Goal: Task Accomplishment & Management: Manage account settings

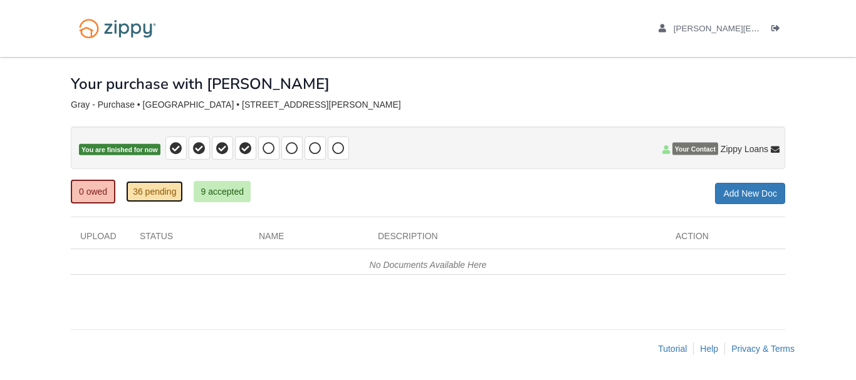
click at [161, 191] on link "36 pending" at bounding box center [154, 191] width 57 height 21
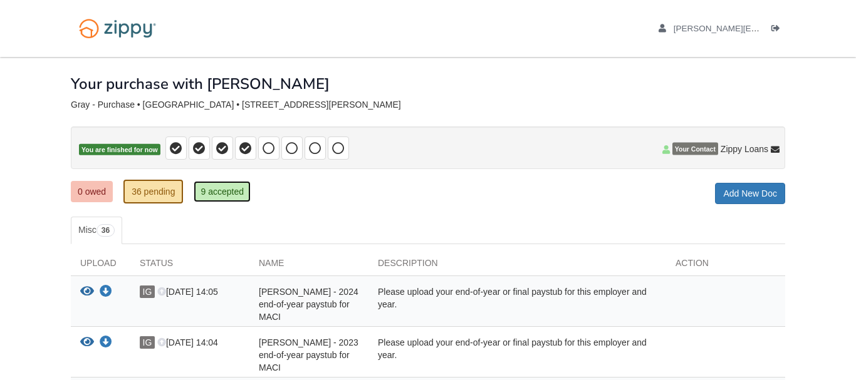
click at [221, 185] on link "9 accepted" at bounding box center [222, 191] width 57 height 21
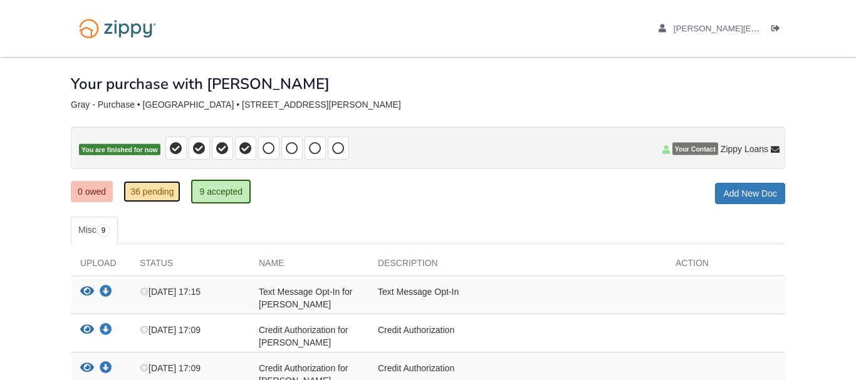
click at [142, 191] on link "36 pending" at bounding box center [151, 191] width 57 height 21
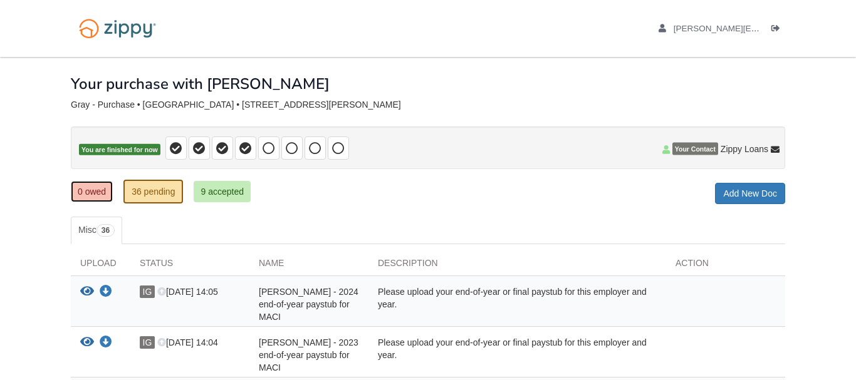
click at [94, 188] on link "0 owed" at bounding box center [92, 191] width 42 height 21
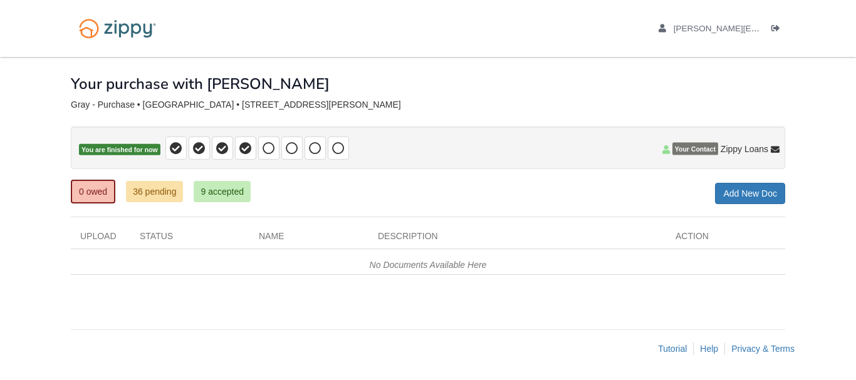
click at [38, 169] on body "[PERSON_NAME][EMAIL_ADDRESS][DOMAIN_NAME] Logout ×" at bounding box center [428, 190] width 856 height 380
